Goal: Information Seeking & Learning: Learn about a topic

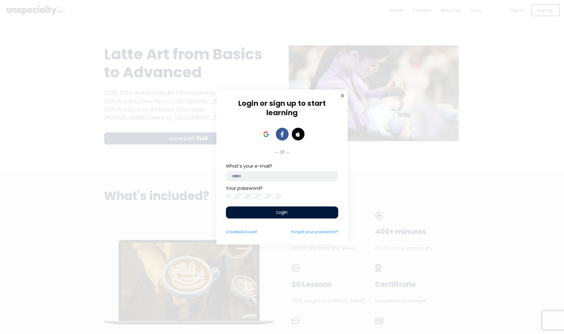
click at [342, 92] on span at bounding box center [342, 95] width 6 height 6
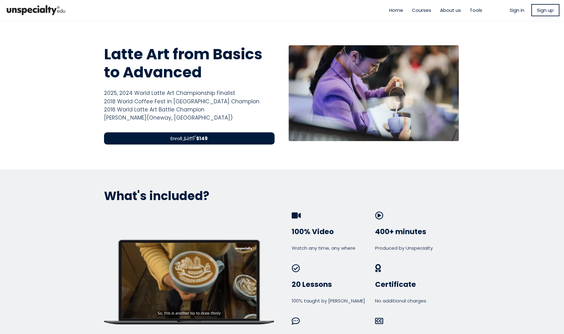
click at [516, 8] on span "Sign in" at bounding box center [517, 10] width 15 height 7
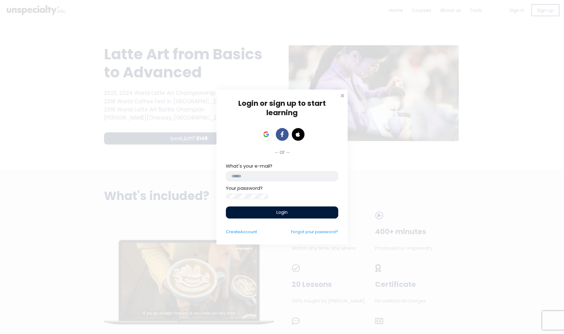
click at [264, 181] on div "What's your e-mail? Your password?" at bounding box center [282, 180] width 112 height 37
click at [266, 172] on input "email" at bounding box center [282, 176] width 112 height 10
type input "**********"
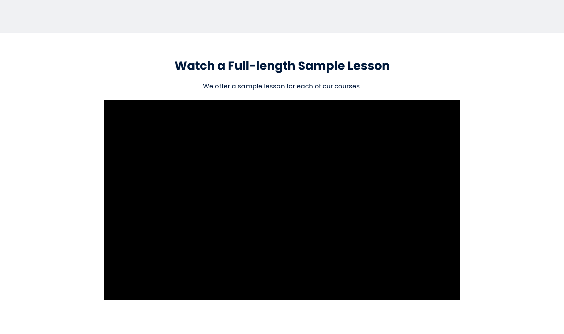
scroll to position [656, 0]
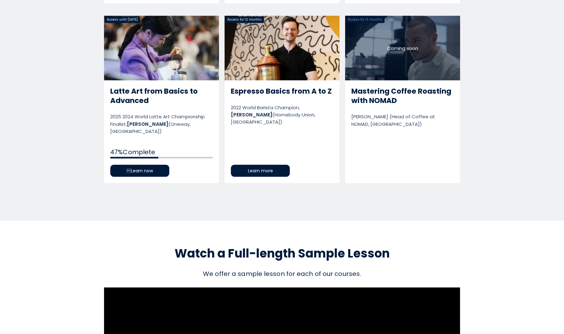
click at [152, 80] on link "Latte Art from Basics to Advanced" at bounding box center [161, 99] width 115 height 167
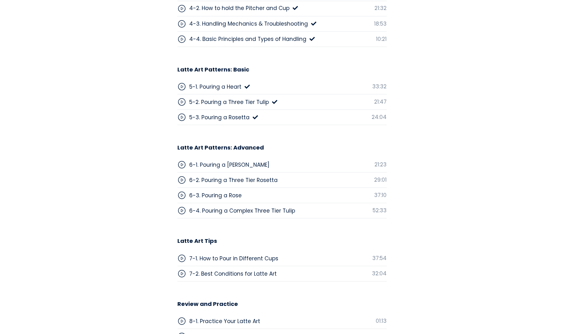
scroll to position [2095, 0]
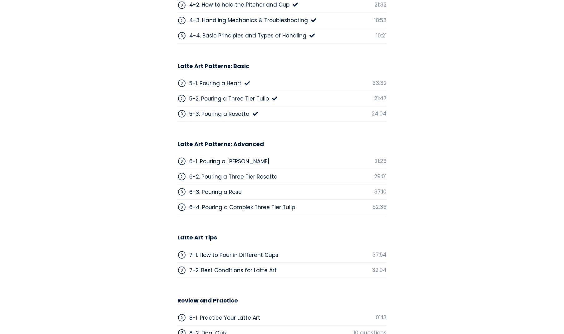
click at [252, 157] on div "6-1. Pouring a [PERSON_NAME]" at bounding box center [229, 161] width 80 height 8
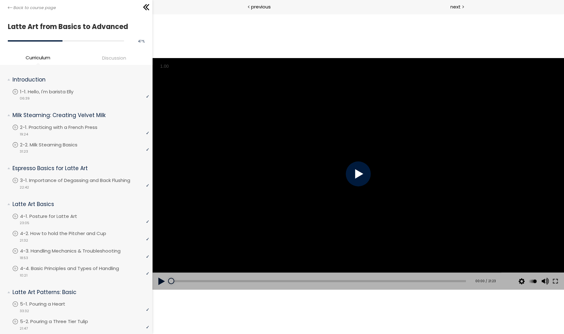
click at [356, 174] on div at bounding box center [357, 173] width 25 height 25
click at [476, 234] on div at bounding box center [358, 173] width 412 height 231
